Goal: Task Accomplishment & Management: Complete application form

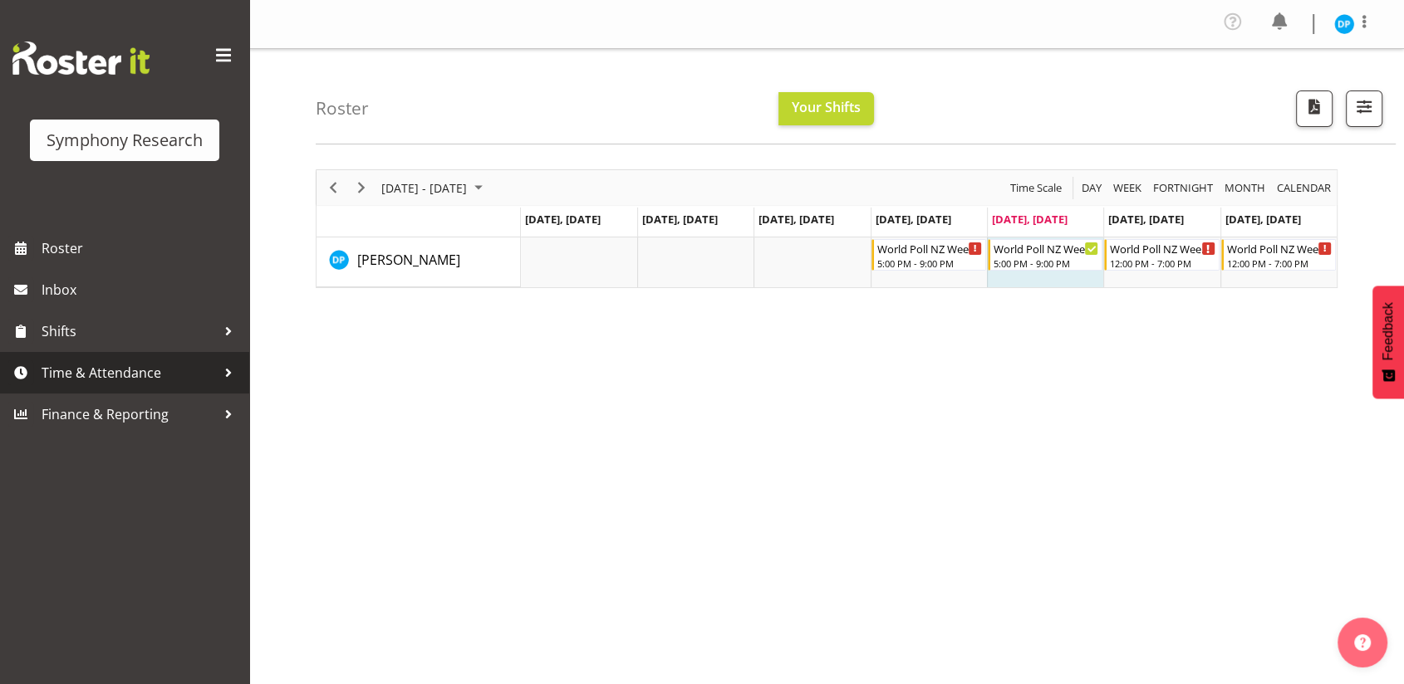
click at [115, 371] on span "Time & Attendance" at bounding box center [129, 372] width 174 height 25
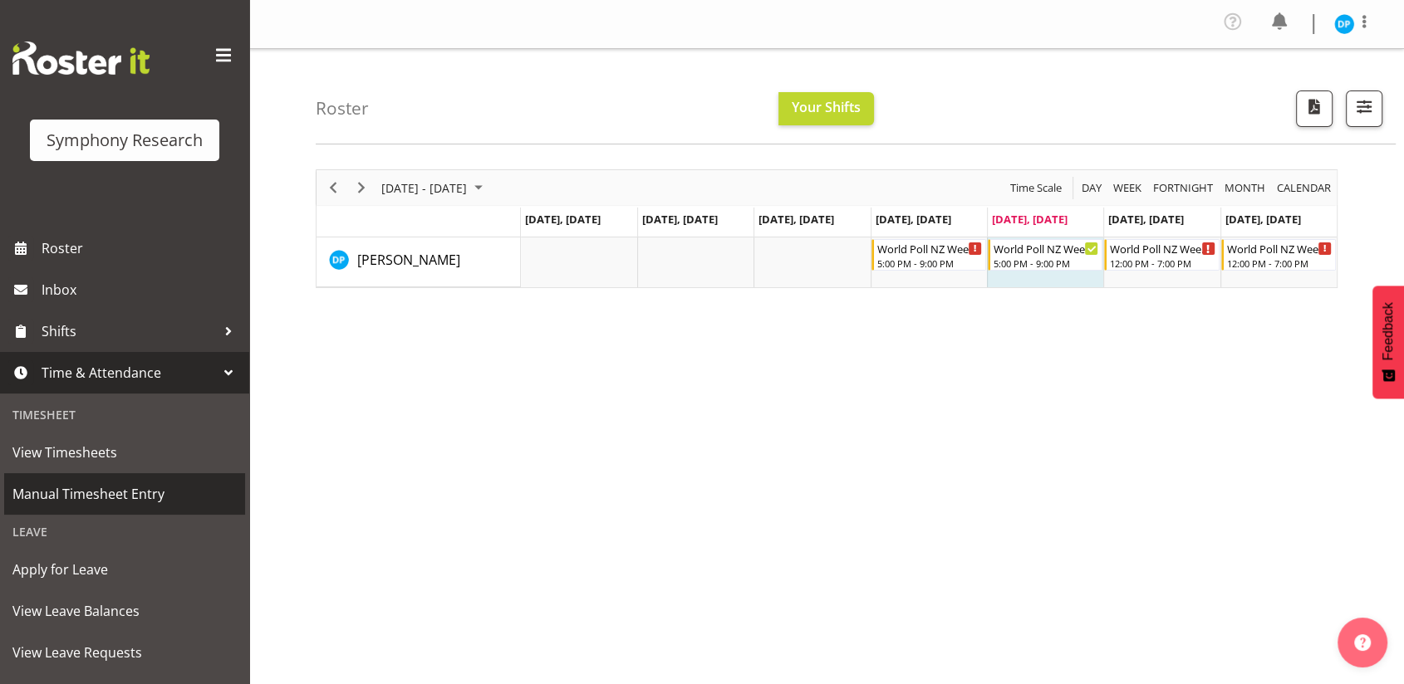
click at [93, 485] on span "Manual Timesheet Entry" at bounding box center [124, 494] width 224 height 25
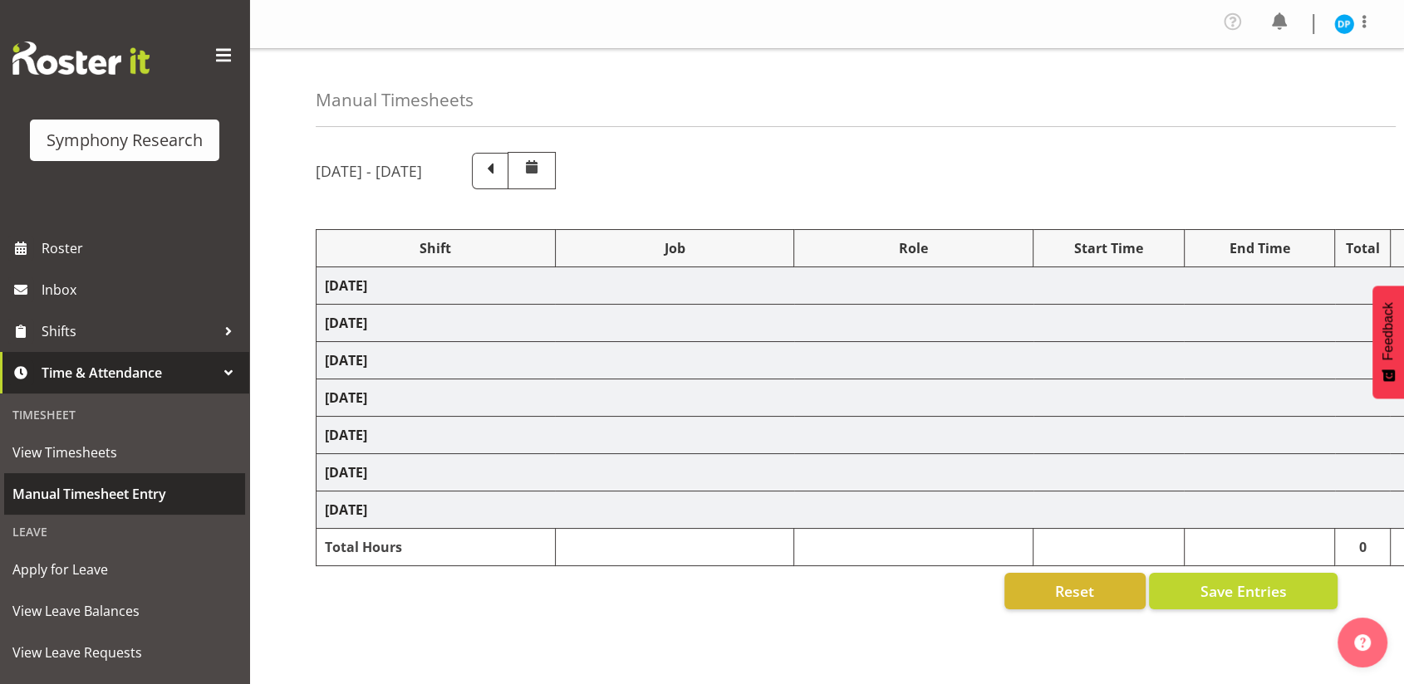
select select "41319"
select select "10527"
select select "47"
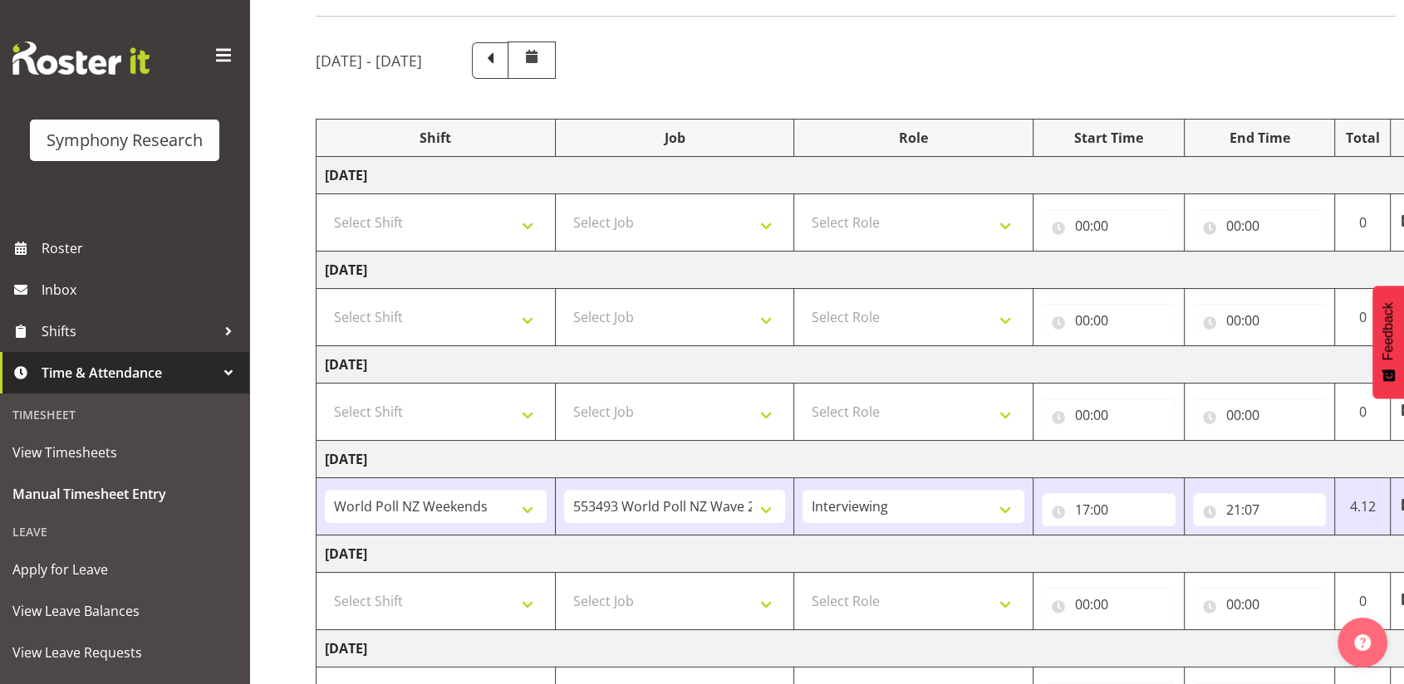
scroll to position [272, 0]
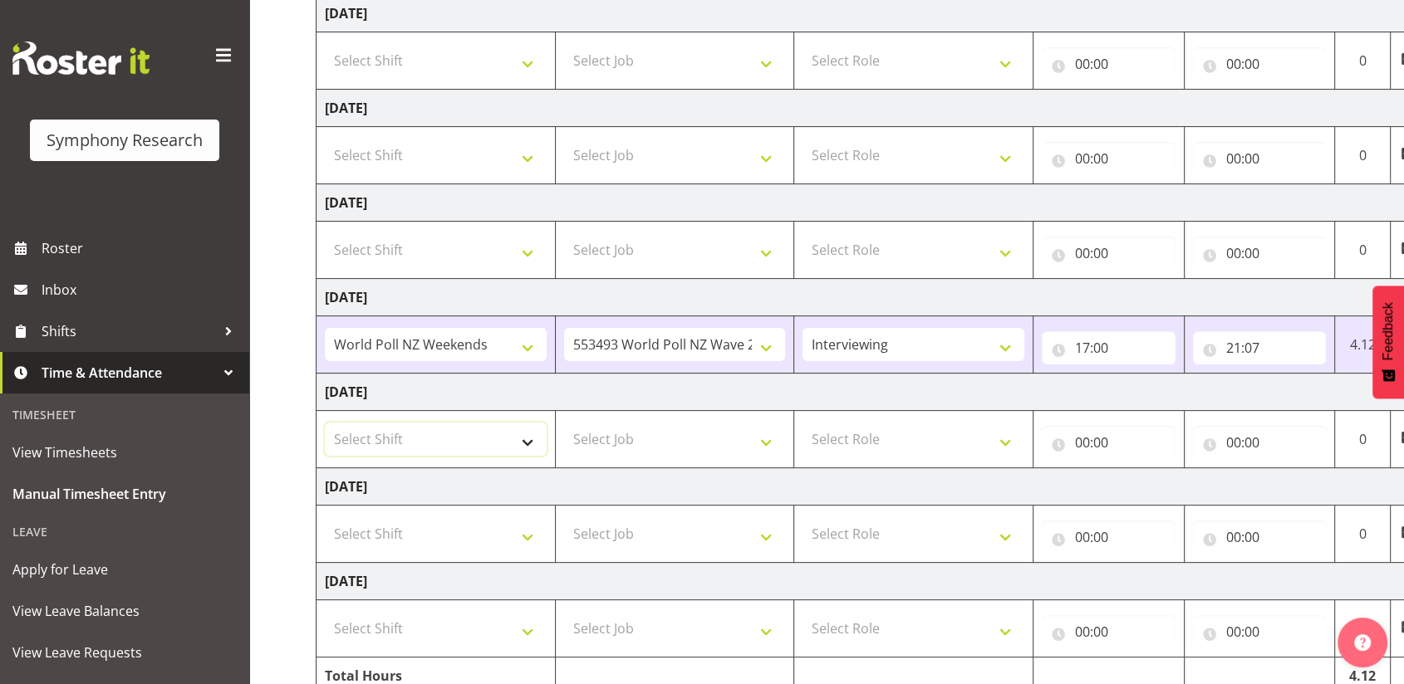
click at [532, 440] on select "Select Shift !!Weekend Residential (Roster IT Shift Label) *Business 9/10am ~ 4…" at bounding box center [436, 439] width 222 height 33
select select "41604"
click at [325, 423] on select "Select Shift !!Weekend Residential (Roster IT Shift Label) *Business 9/10am ~ 4…" at bounding box center [436, 439] width 222 height 33
click at [520, 345] on select "!!Weekend Residential (Roster IT Shift Label) *Business 9/10am ~ 4:30pm *Busine…" at bounding box center [436, 344] width 222 height 33
select select "41604"
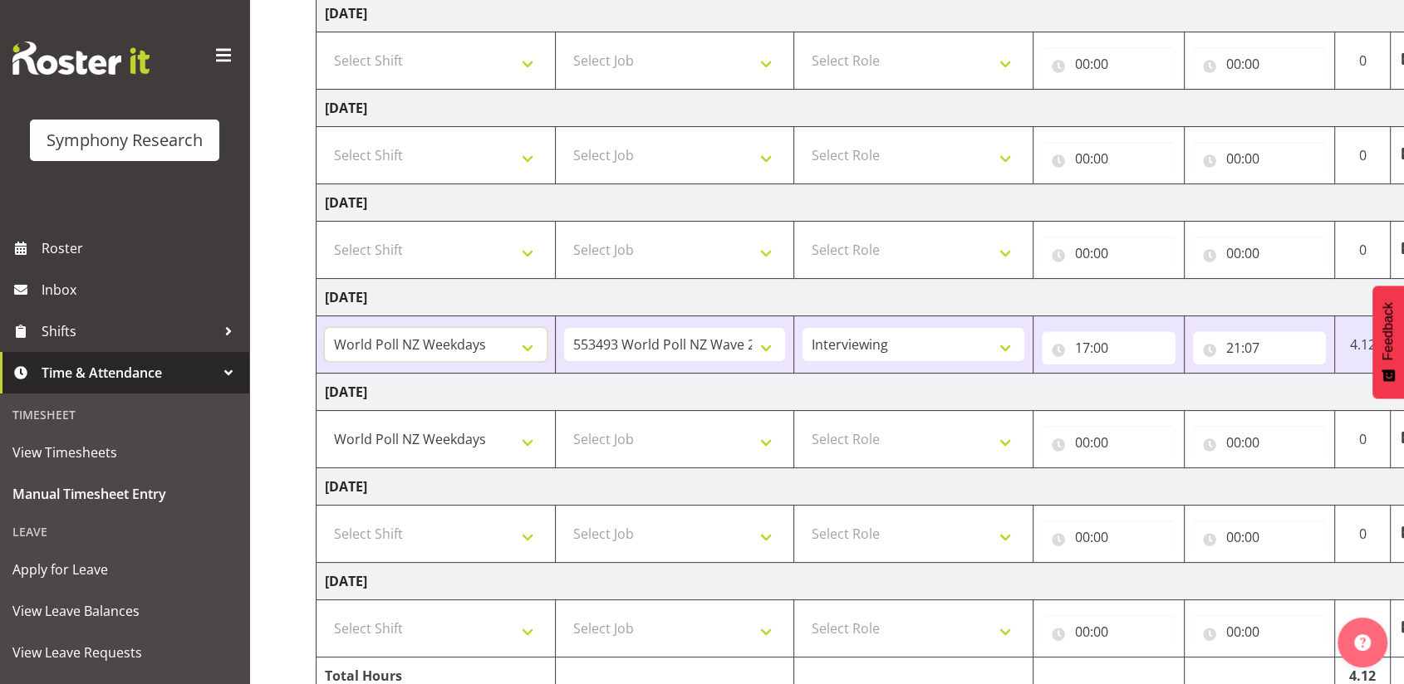
click at [325, 328] on select "!!Weekend Residential (Roster IT Shift Label) *Business 9/10am ~ 4:30pm *Busine…" at bounding box center [436, 344] width 222 height 33
click at [666, 438] on select "Select Job 550060 IF Admin 553492 World Poll Aus Wave 2 Main 2025 553493 World …" at bounding box center [675, 439] width 222 height 33
select select "10527"
click at [564, 423] on select "Select Job 550060 IF Admin 553492 World Poll Aus Wave 2 Main 2025 553493 World …" at bounding box center [675, 439] width 222 height 33
click at [942, 429] on select "Select Role Briefing Interviewing" at bounding box center [913, 439] width 222 height 33
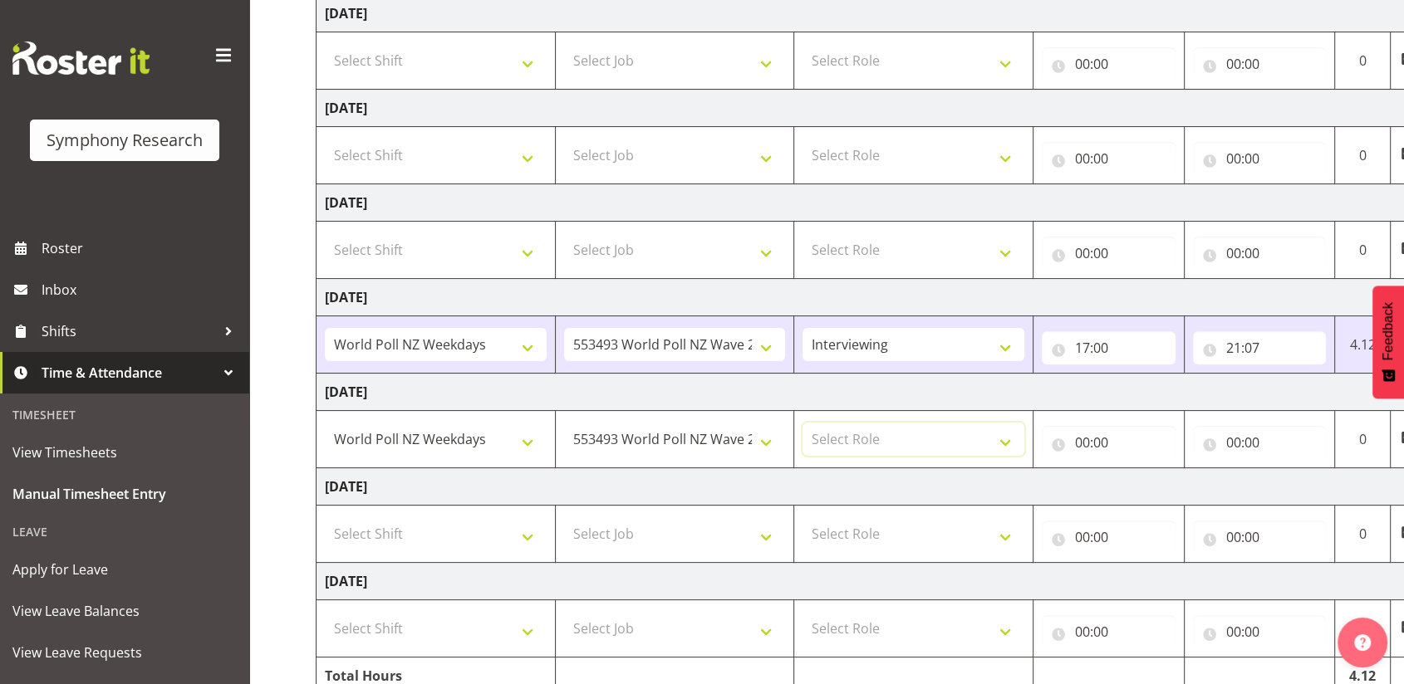
select select "47"
click at [802, 423] on select "Select Role Briefing Interviewing" at bounding box center [913, 439] width 222 height 33
click at [1075, 436] on input "00:00" at bounding box center [1108, 442] width 134 height 33
click at [1149, 487] on select "00 01 02 03 04 05 06 07 08 09 10 11 12 13 14 15 16 17 18 19 20 21 22 23" at bounding box center [1154, 485] width 37 height 33
select select "17"
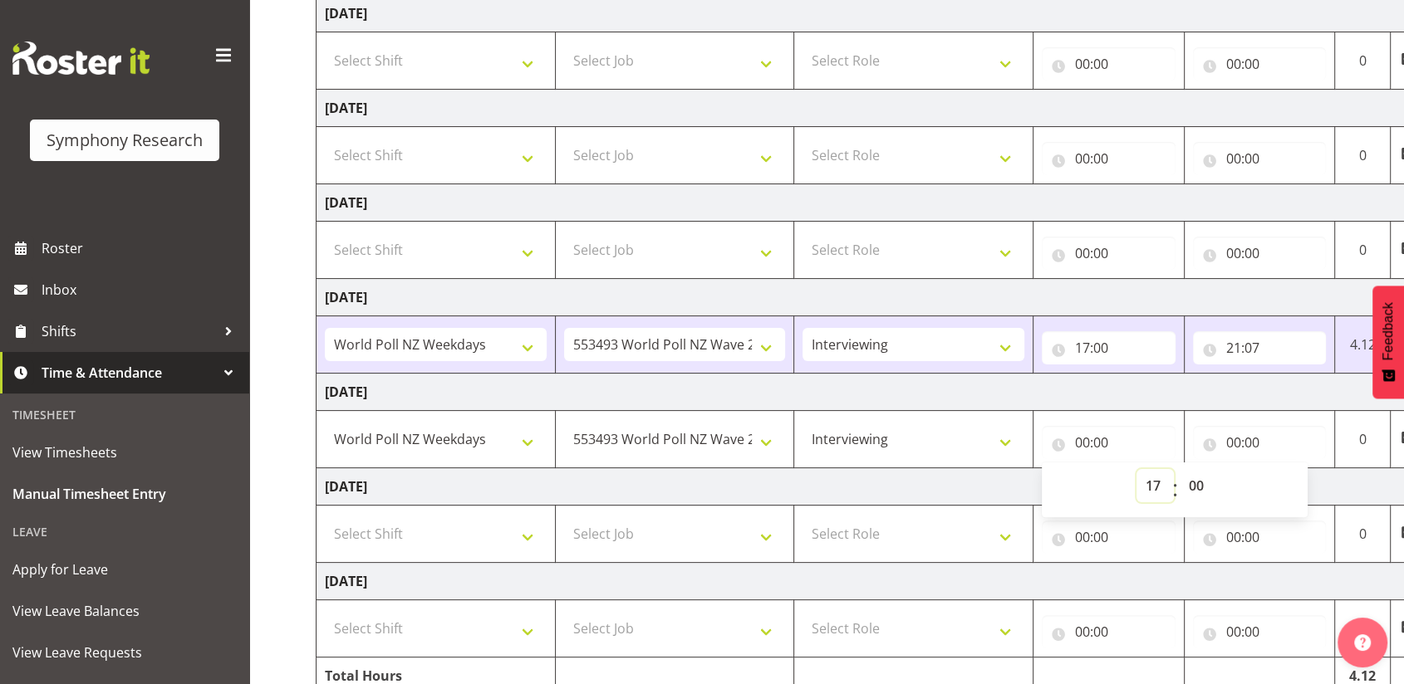
click at [1136, 469] on select "00 01 02 03 04 05 06 07 08 09 10 11 12 13 14 15 16 17 18 19 20 21 22 23" at bounding box center [1154, 485] width 37 height 33
type input "17:00"
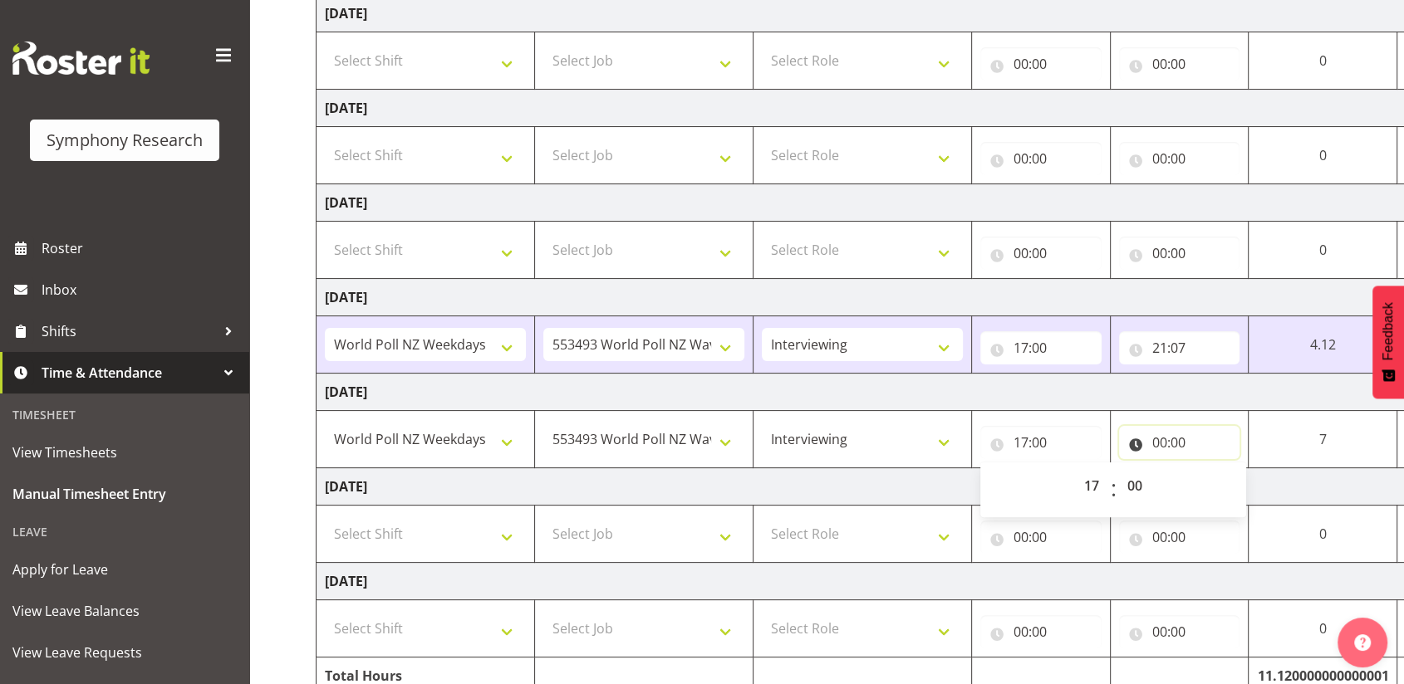
click at [1159, 448] on input "00:00" at bounding box center [1179, 442] width 121 height 33
click at [1222, 487] on select "00 01 02 03 04 05 06 07 08 09 10 11 12 13 14 15 16 17 18 19 20 21 22 23" at bounding box center [1231, 485] width 37 height 33
select select "21"
click at [1217, 469] on select "00 01 02 03 04 05 06 07 08 09 10 11 12 13 14 15 16 17 18 19 20 21 22 23" at bounding box center [1231, 485] width 37 height 33
type input "21:00"
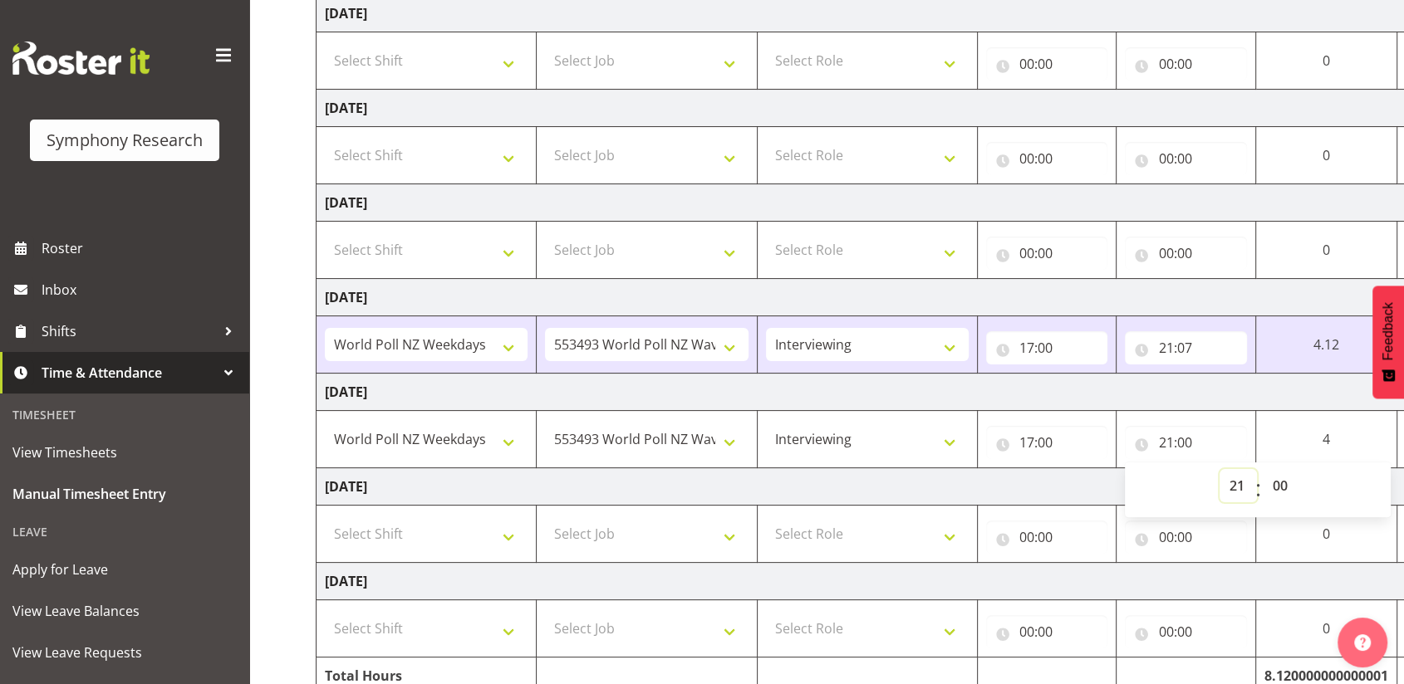
scroll to position [351, 0]
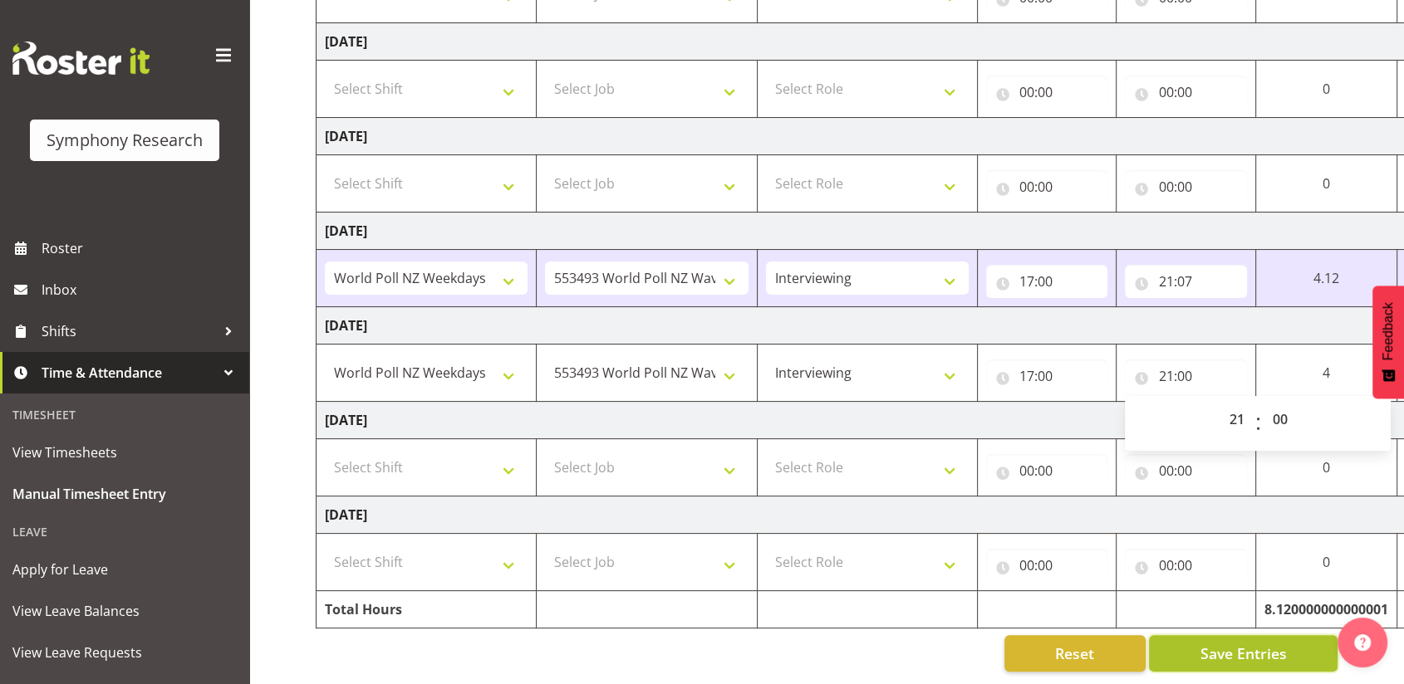
click at [1216, 643] on span "Save Entries" at bounding box center [1242, 654] width 86 height 22
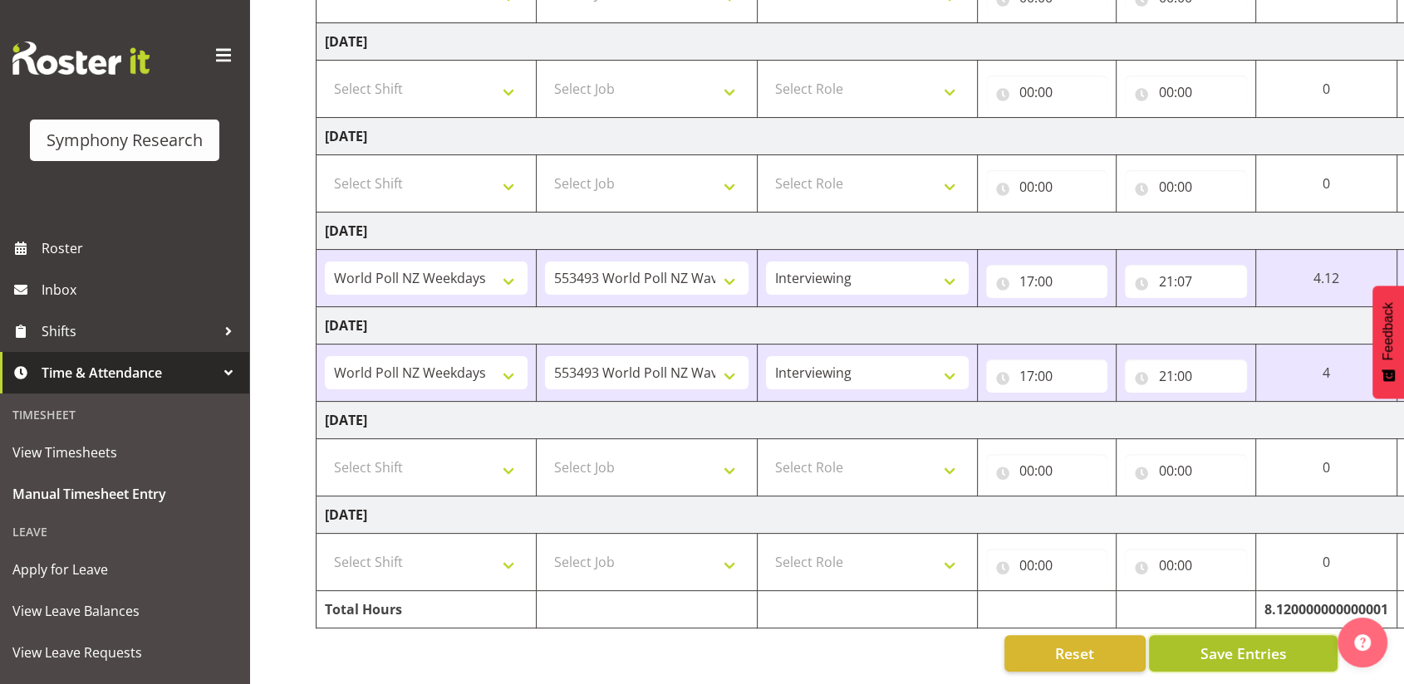
click at [1181, 645] on button "Save Entries" at bounding box center [1243, 653] width 189 height 37
click at [1164, 635] on button "Save Entries" at bounding box center [1243, 653] width 189 height 37
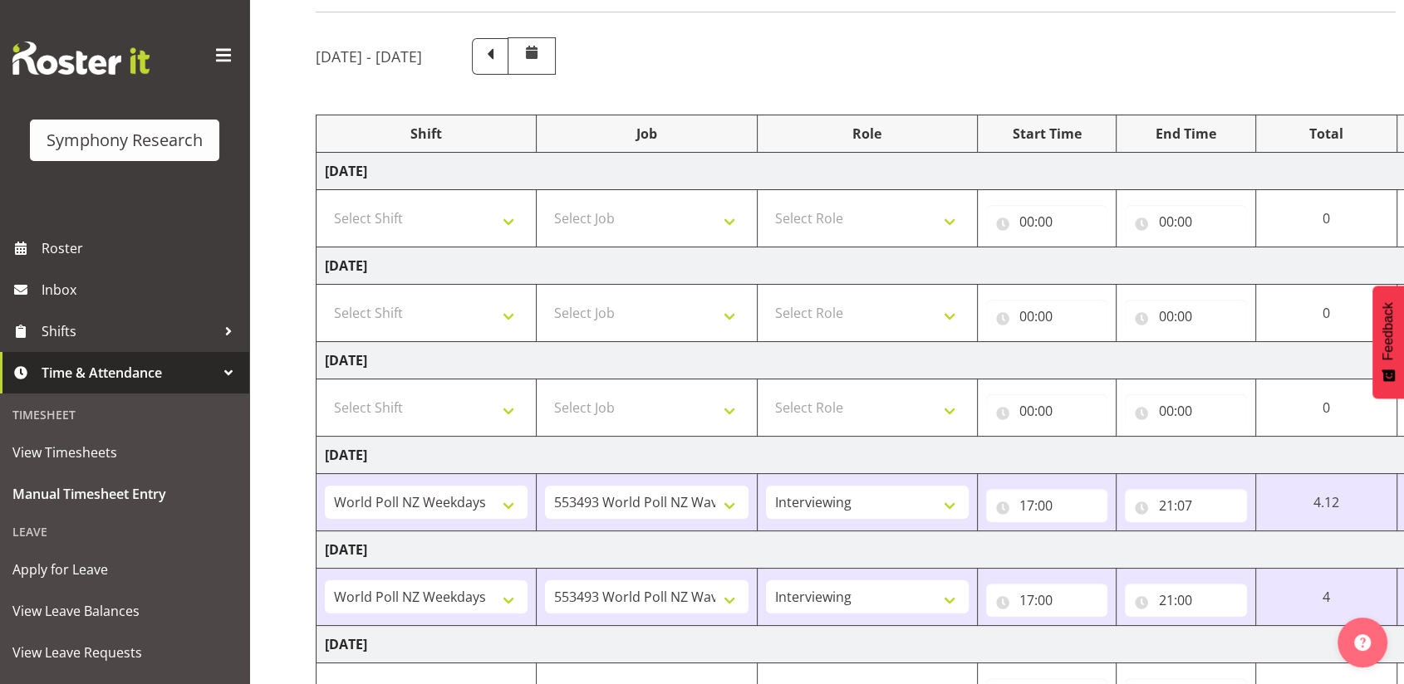
scroll to position [76, 0]
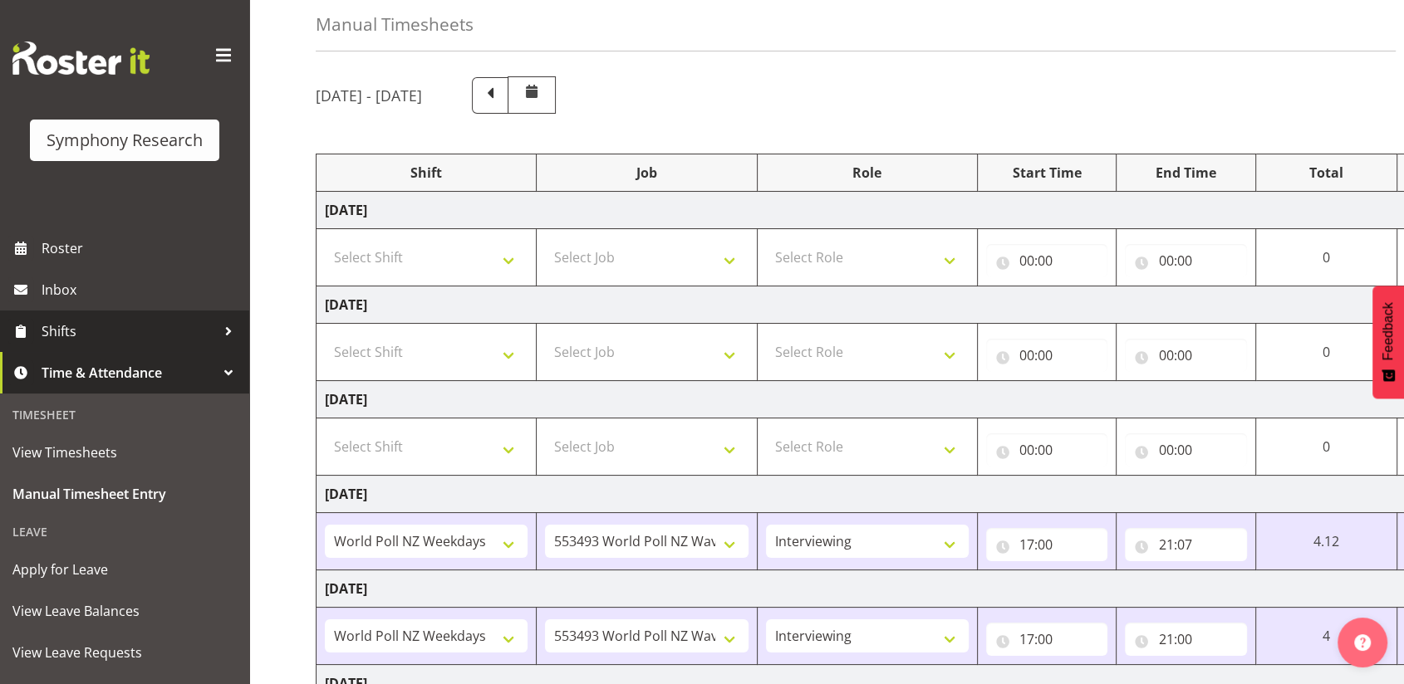
click at [80, 330] on span "Shifts" at bounding box center [129, 331] width 174 height 25
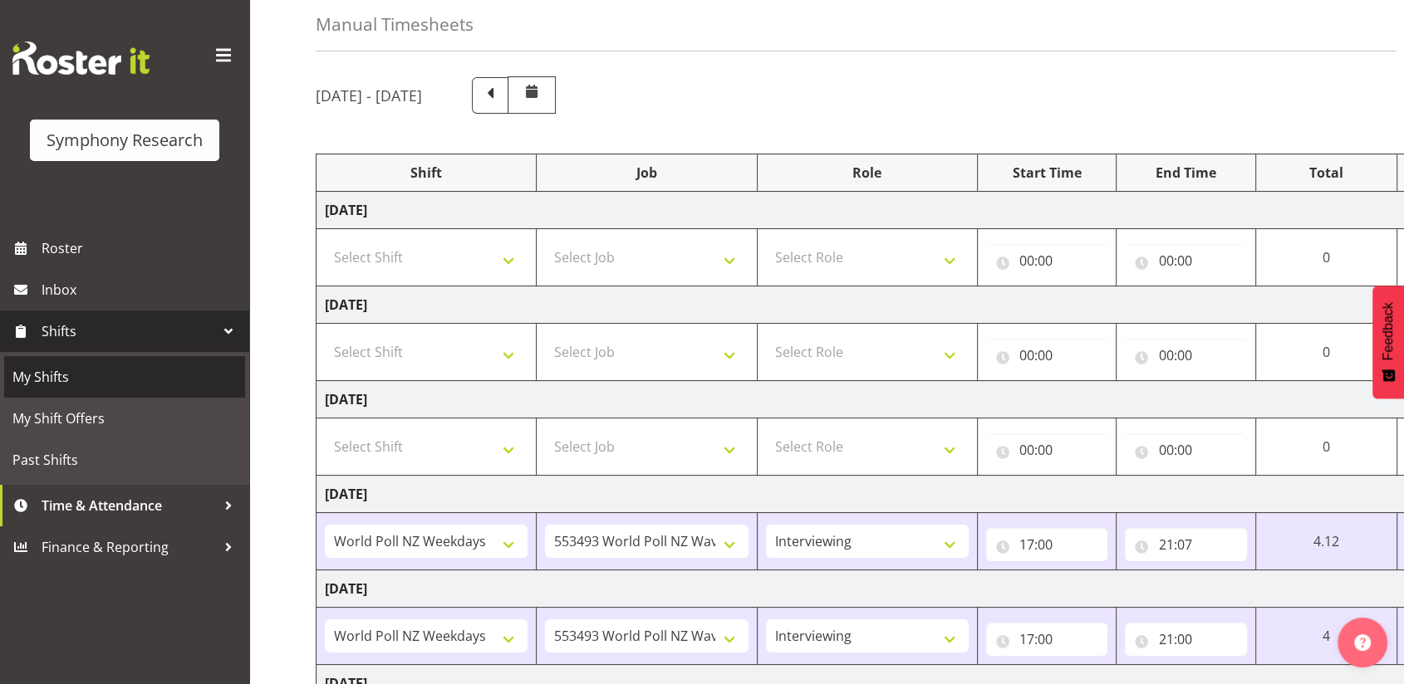
click at [50, 375] on span "My Shifts" at bounding box center [124, 377] width 224 height 25
